Goal: Entertainment & Leisure: Consume media (video, audio)

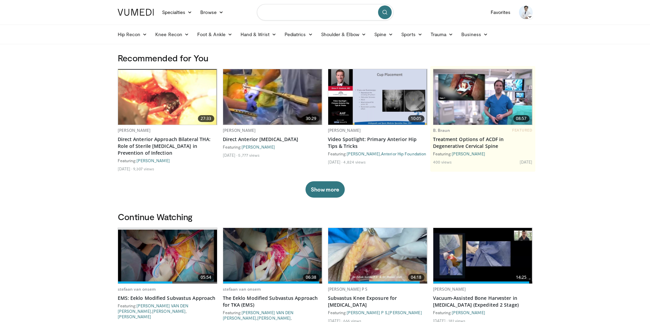
click at [274, 12] on input "Search topics, interventions" at bounding box center [325, 12] width 136 height 16
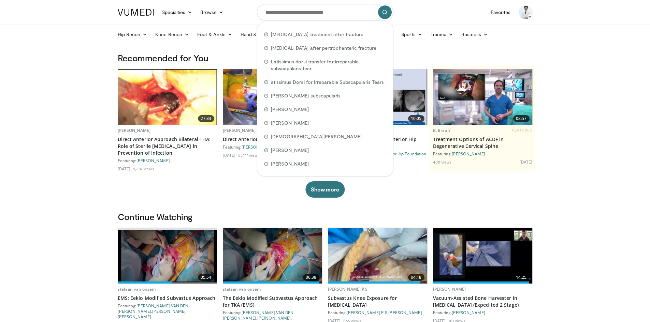
click at [252, 194] on div "27:33 [PERSON_NAME] Direct Anterior Approach Bilateral THA: Role of Sterile [ME…" at bounding box center [325, 133] width 415 height 129
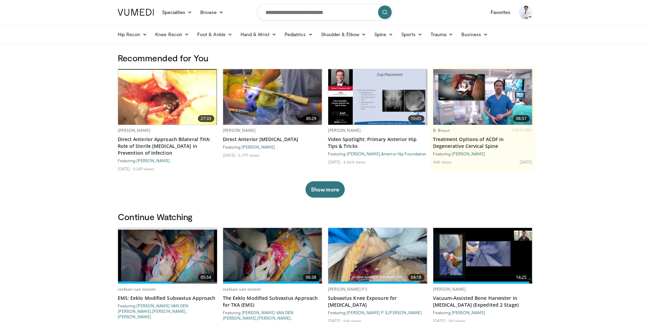
drag, startPoint x: 496, startPoint y: 16, endPoint x: 492, endPoint y: 21, distance: 7.0
click at [496, 17] on link "Favorites" at bounding box center [501, 12] width 28 height 14
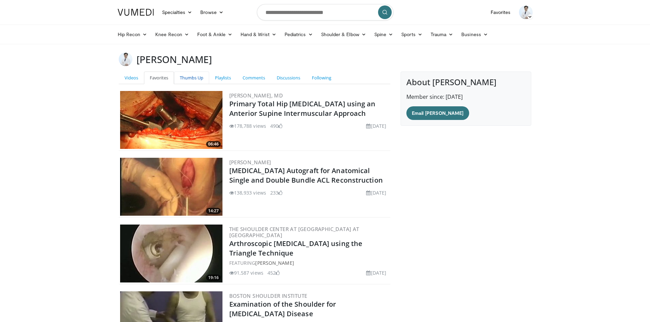
click at [178, 76] on link "Thumbs Up" at bounding box center [191, 78] width 35 height 13
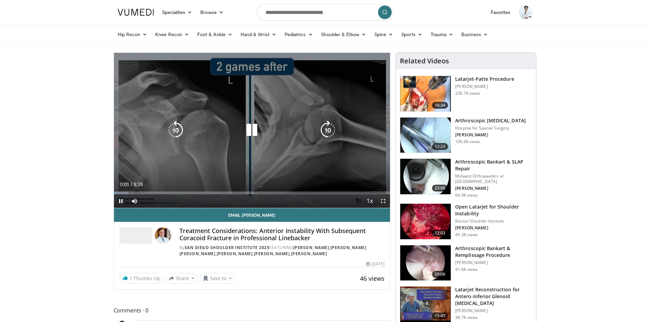
click at [147, 121] on div "10 seconds Tap to unmute" at bounding box center [252, 130] width 276 height 155
click at [150, 116] on div "10 seconds Tap to unmute" at bounding box center [252, 130] width 276 height 155
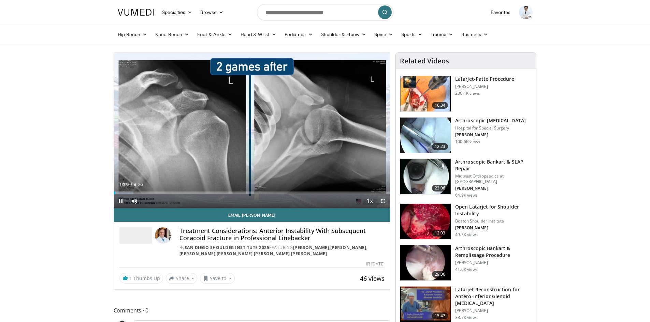
click at [384, 202] on span "Video Player" at bounding box center [383, 201] width 14 height 14
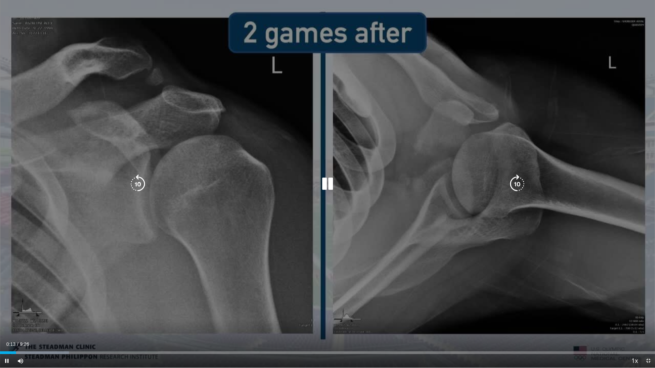
click at [515, 176] on icon "Video Player" at bounding box center [517, 184] width 19 height 19
click at [518, 185] on icon "Video Player" at bounding box center [517, 184] width 19 height 19
click at [517, 184] on icon "Video Player" at bounding box center [517, 184] width 19 height 19
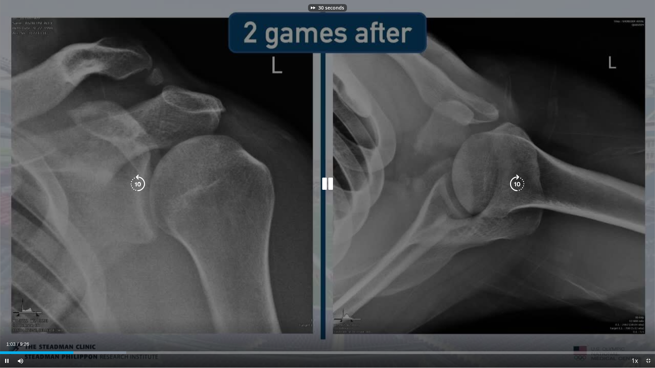
click at [517, 184] on icon "Video Player" at bounding box center [517, 184] width 19 height 19
click at [516, 182] on icon "Video Player" at bounding box center [517, 184] width 19 height 19
click at [327, 179] on icon "Video Player" at bounding box center [327, 184] width 19 height 19
click at [140, 179] on icon "Video Player" at bounding box center [137, 184] width 19 height 19
drag, startPoint x: 139, startPoint y: 170, endPoint x: 142, endPoint y: 162, distance: 9.3
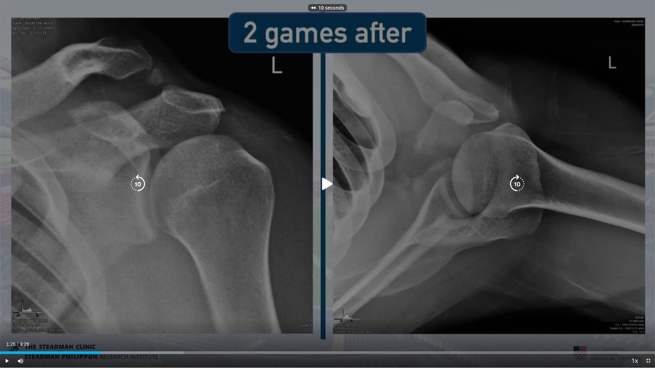
click at [142, 162] on div "10 seconds Tap to unmute" at bounding box center [327, 184] width 655 height 368
click at [149, 180] on div "Video Player" at bounding box center [327, 184] width 393 height 14
click at [147, 180] on icon "Video Player" at bounding box center [137, 184] width 19 height 19
click at [139, 184] on icon "Video Player" at bounding box center [137, 184] width 19 height 19
click at [138, 184] on icon "Video Player" at bounding box center [137, 184] width 19 height 19
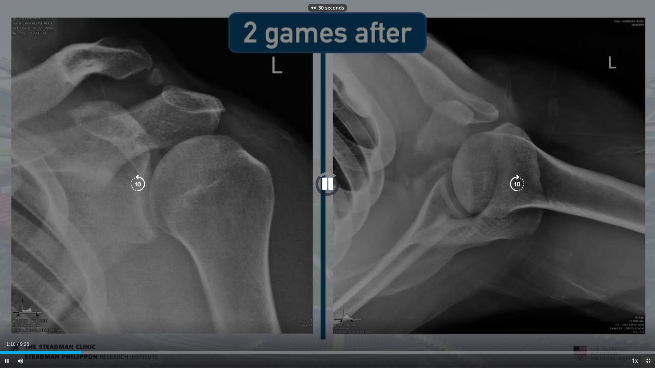
click at [138, 183] on icon "Video Player" at bounding box center [137, 184] width 19 height 19
click at [136, 182] on icon "Video Player" at bounding box center [137, 184] width 19 height 19
click at [134, 186] on icon "Video Player" at bounding box center [137, 184] width 19 height 19
click at [134, 185] on icon "Video Player" at bounding box center [137, 184] width 19 height 19
click at [210, 121] on div "20 seconds Tap to unmute" at bounding box center [327, 184] width 655 height 368
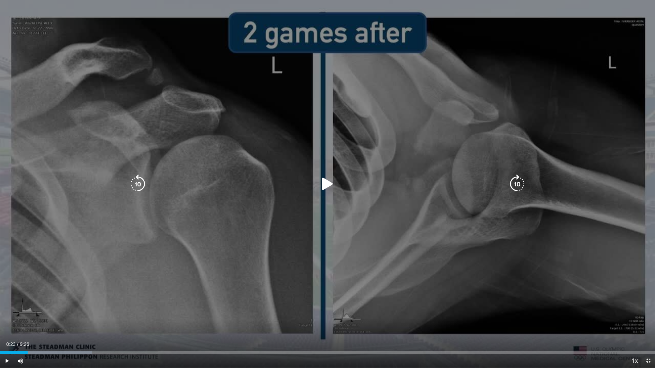
click at [210, 122] on div "20 seconds Tap to unmute" at bounding box center [327, 184] width 655 height 368
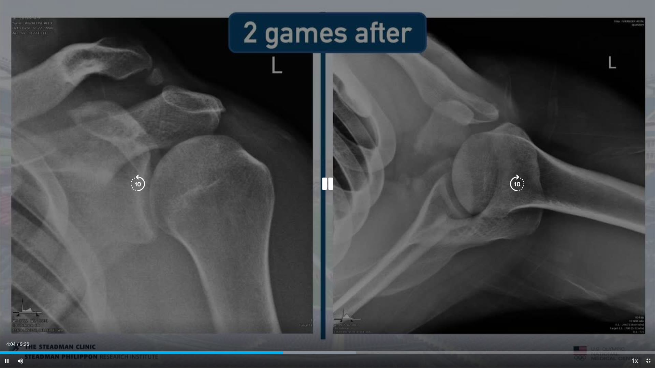
click at [260, 197] on div "110 seconds Tap to unmute" at bounding box center [327, 184] width 655 height 368
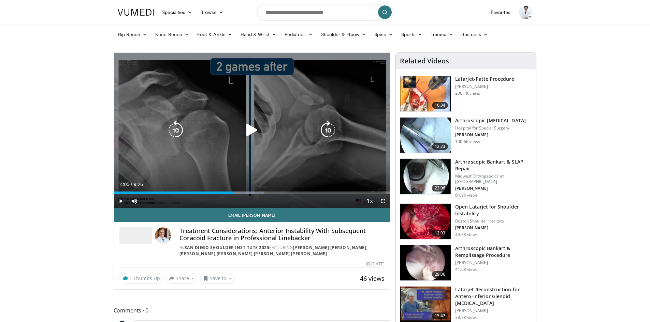
click at [160, 165] on div "110 seconds Tap to unmute" at bounding box center [252, 130] width 276 height 155
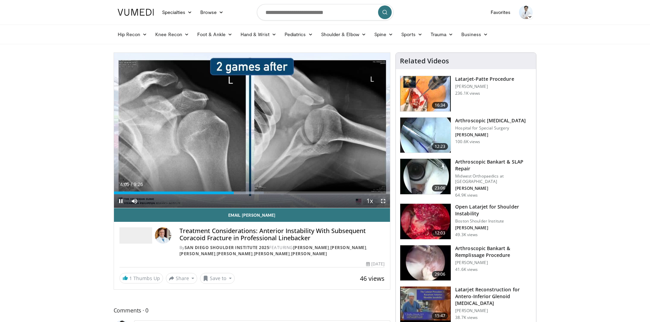
click at [381, 204] on span "Video Player" at bounding box center [383, 201] width 14 height 14
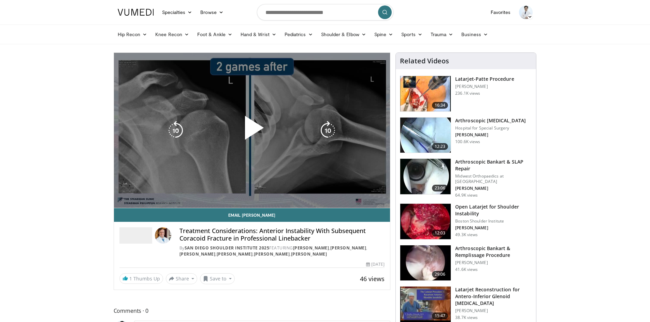
click at [342, 207] on div "10 seconds Tap to unmute" at bounding box center [252, 130] width 276 height 155
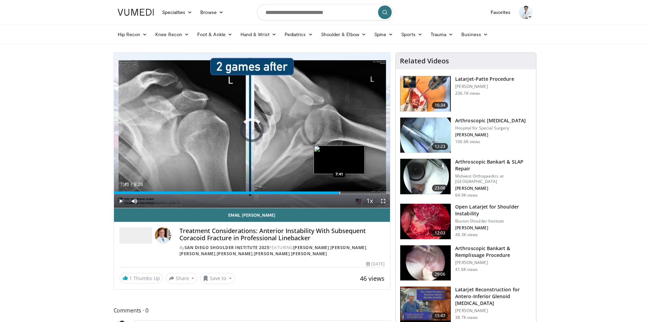
click at [339, 191] on div "Loaded : 5.25% 0:00 7:41" at bounding box center [252, 191] width 276 height 6
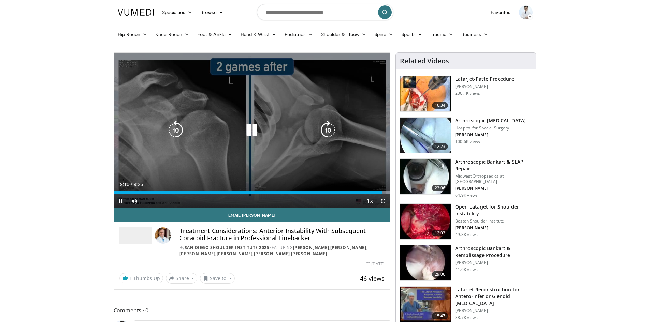
click at [180, 131] on icon "Video Player" at bounding box center [175, 130] width 19 height 19
click at [259, 128] on icon "Video Player" at bounding box center [251, 130] width 19 height 19
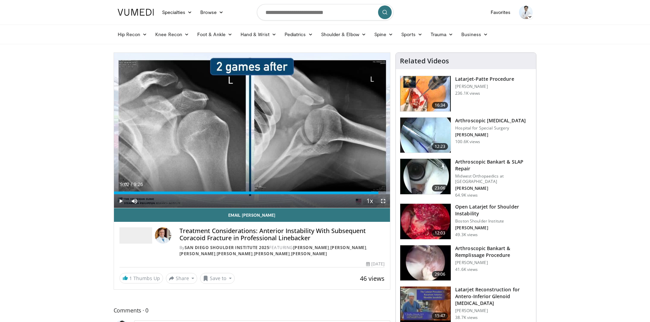
click at [384, 202] on span "Video Player" at bounding box center [383, 201] width 14 height 14
